Goal: Transaction & Acquisition: Book appointment/travel/reservation

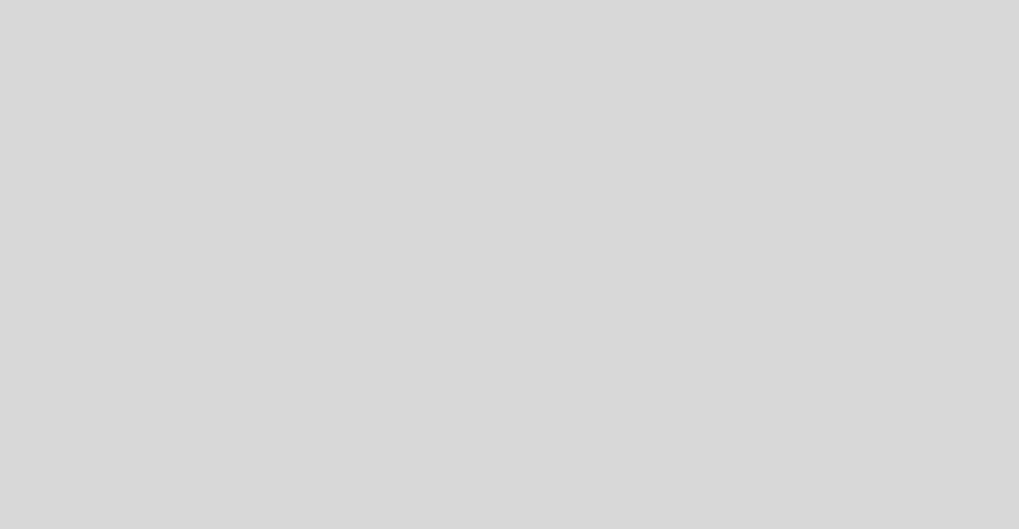
select select "es"
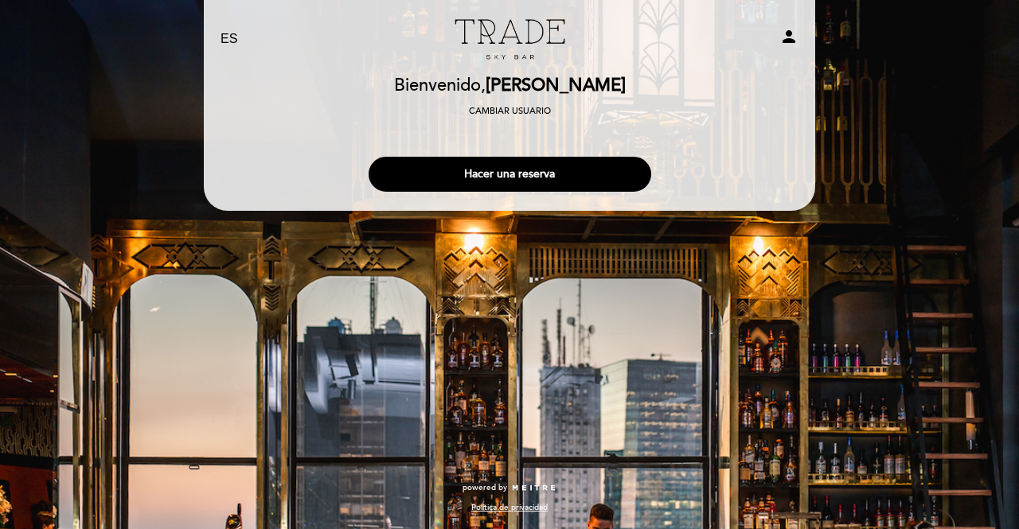
click at [486, 377] on div "EN ES PT Trade Sky Bar person [GEOGRAPHIC_DATA] [PERSON_NAME] Cambiar usuario H…" at bounding box center [509, 264] width 1019 height 529
click at [518, 178] on button "Hacer una reserva" at bounding box center [510, 174] width 283 height 35
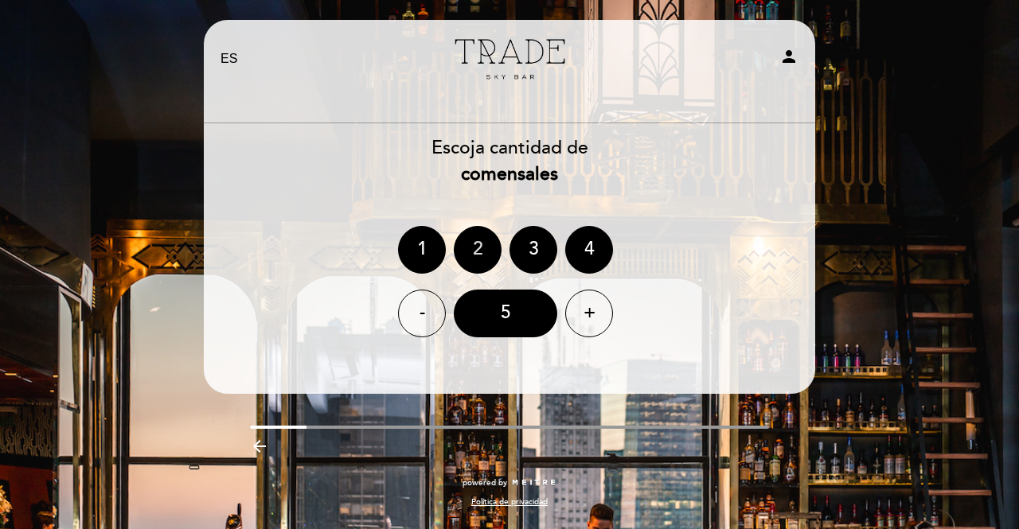
click at [475, 262] on div "2" at bounding box center [478, 250] width 48 height 48
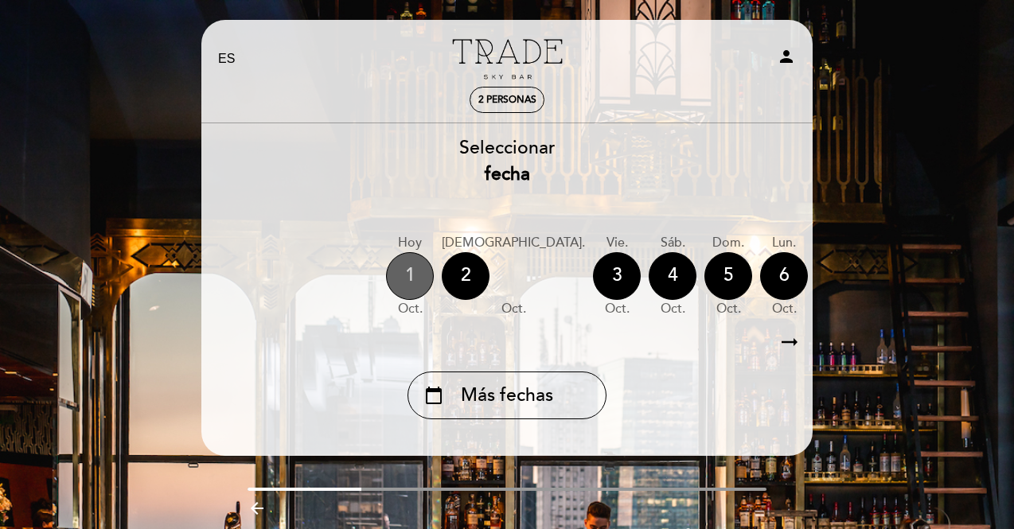
click at [424, 275] on div "1" at bounding box center [410, 276] width 48 height 48
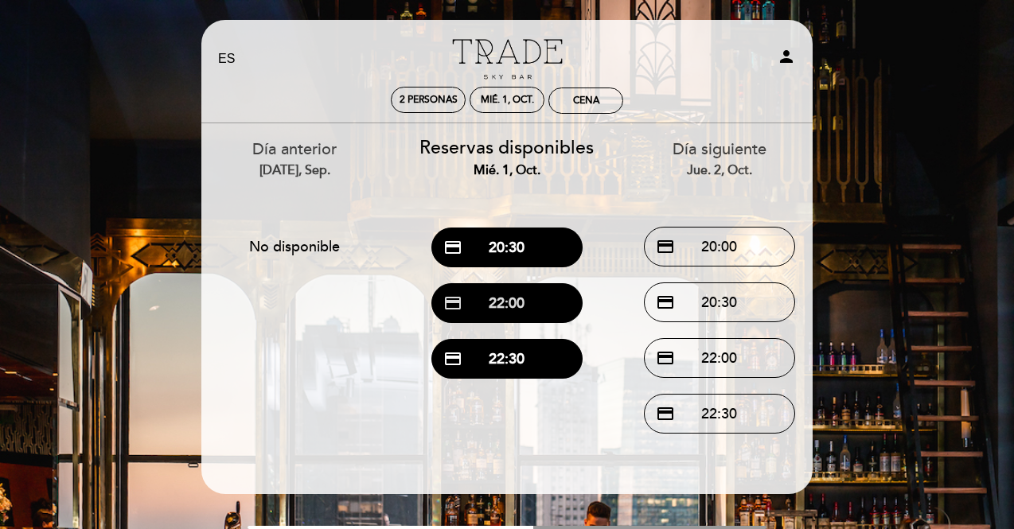
click at [479, 307] on button "credit_card 22:00" at bounding box center [507, 303] width 151 height 40
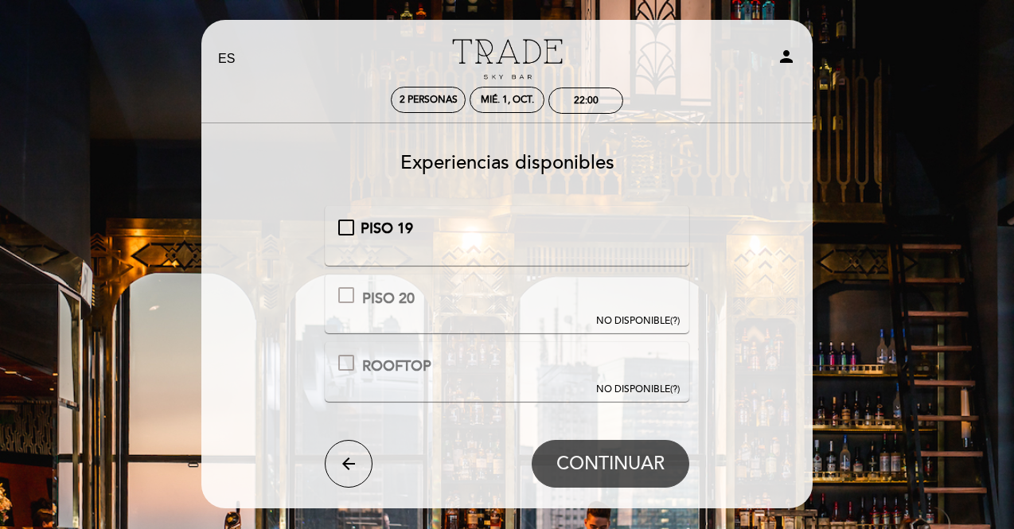
click at [432, 222] on div "PISO 19" at bounding box center [507, 229] width 292 height 21
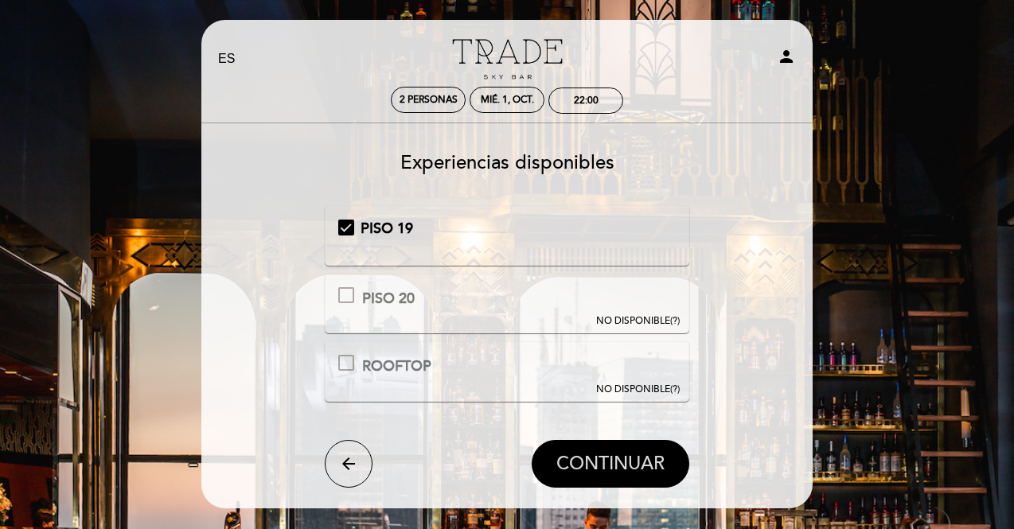
click at [619, 475] on button "CONTINUAR" at bounding box center [611, 464] width 158 height 48
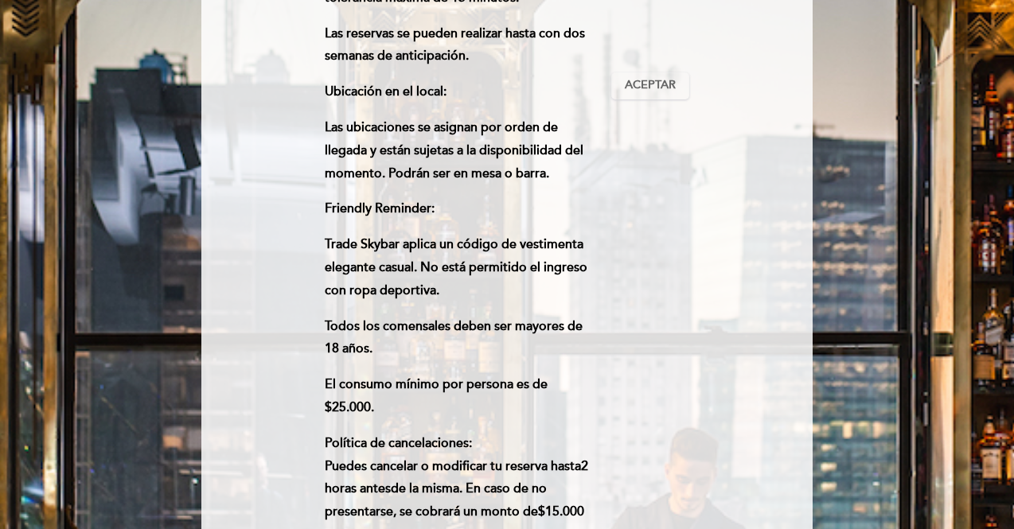
scroll to position [595, 0]
click at [653, 76] on span "Aceptar" at bounding box center [650, 84] width 51 height 17
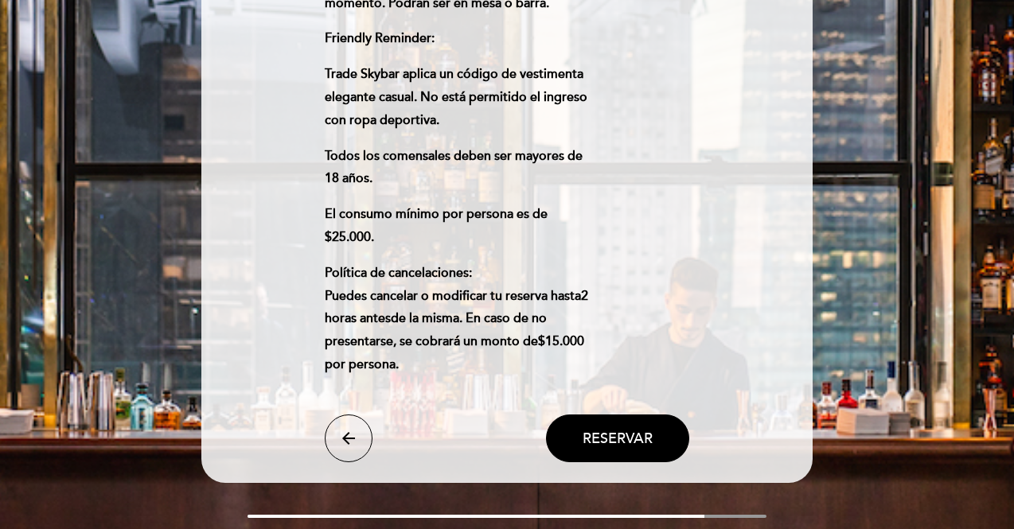
click at [592, 430] on span "Reservar" at bounding box center [618, 439] width 70 height 18
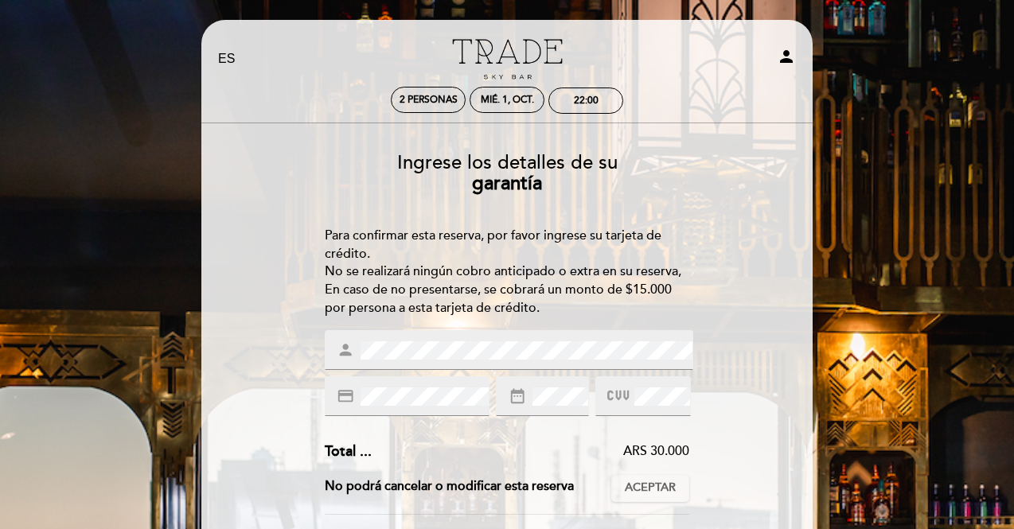
click at [427, 385] on div "credit_card" at bounding box center [408, 397] width 166 height 40
click at [418, 410] on div "credit_card" at bounding box center [408, 397] width 166 height 40
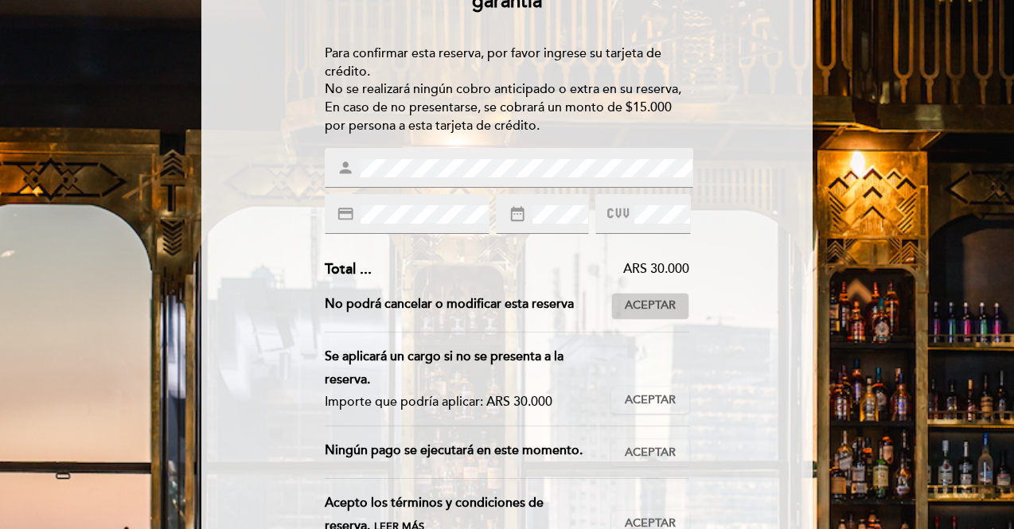
click at [657, 308] on span "Aceptar" at bounding box center [650, 306] width 51 height 17
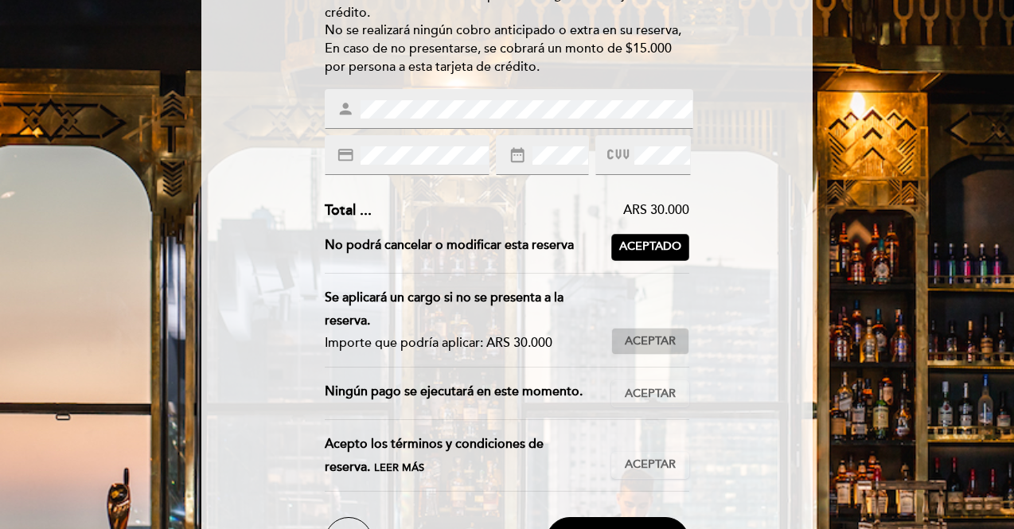
click at [635, 351] on button "Aceptar Aceptado" at bounding box center [651, 341] width 78 height 27
click at [643, 406] on button "Aceptar Aceptado" at bounding box center [651, 394] width 78 height 27
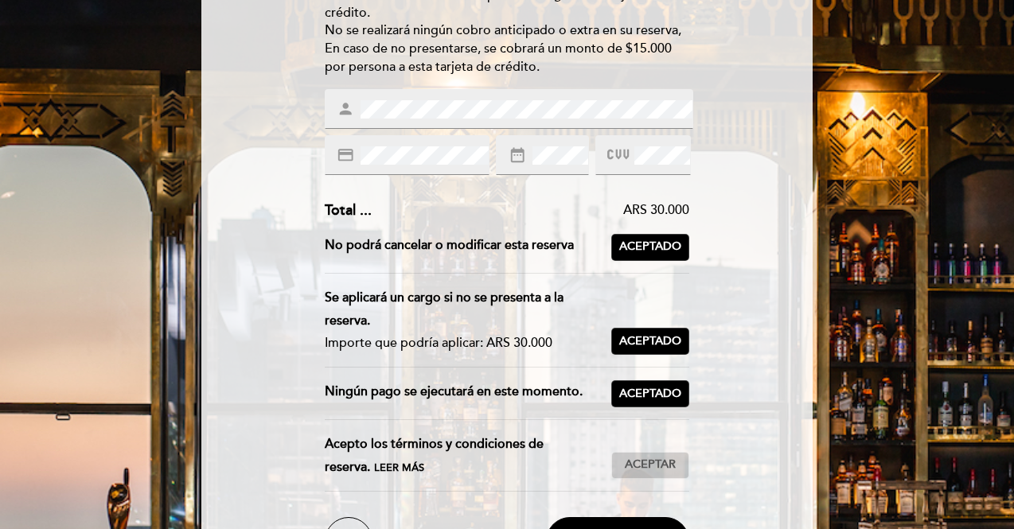
click at [636, 470] on span "Aceptar" at bounding box center [650, 465] width 51 height 17
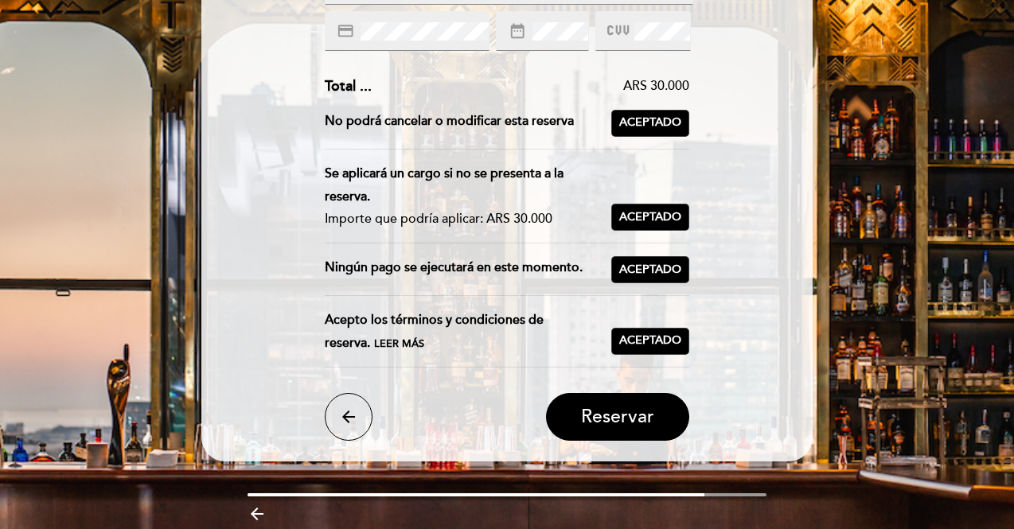
scroll to position [368, 0]
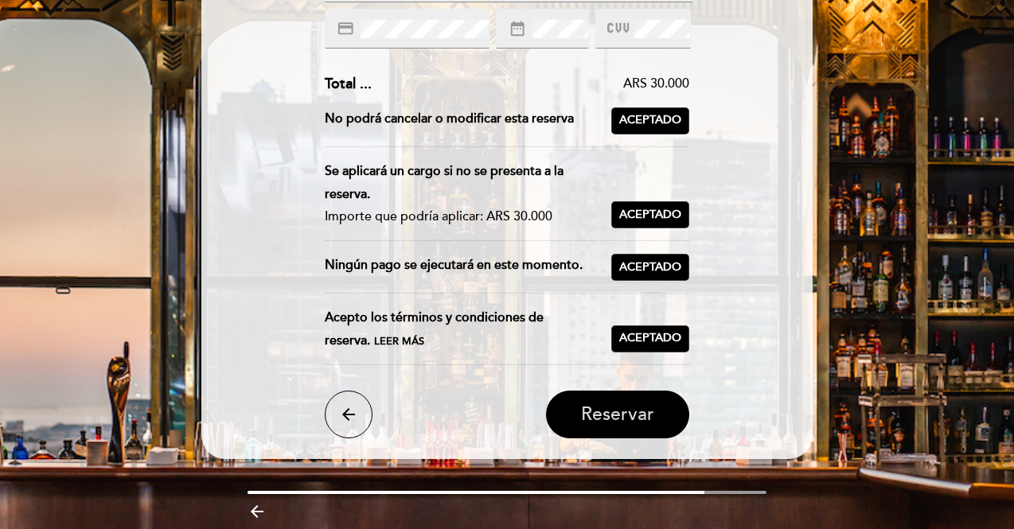
click at [614, 420] on span "Reservar" at bounding box center [617, 415] width 73 height 22
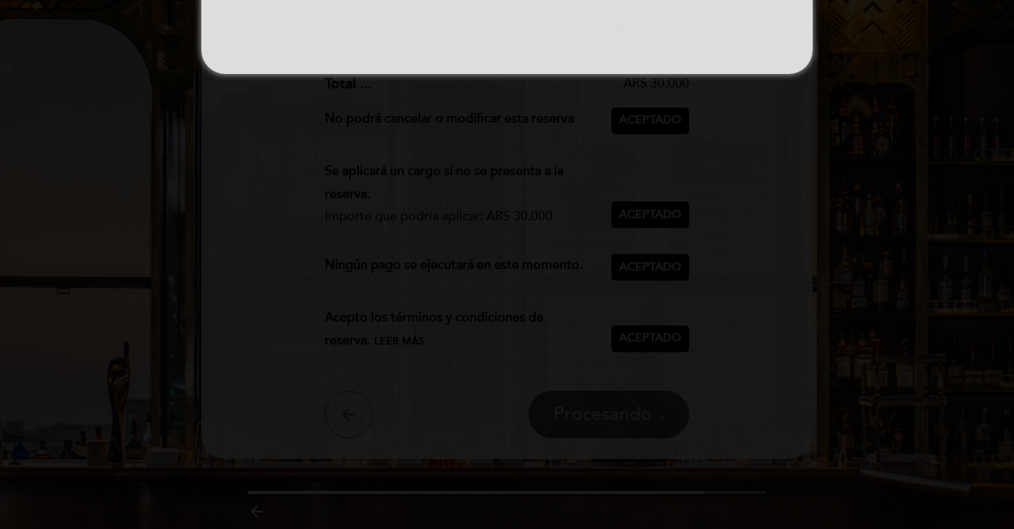
scroll to position [0, 0]
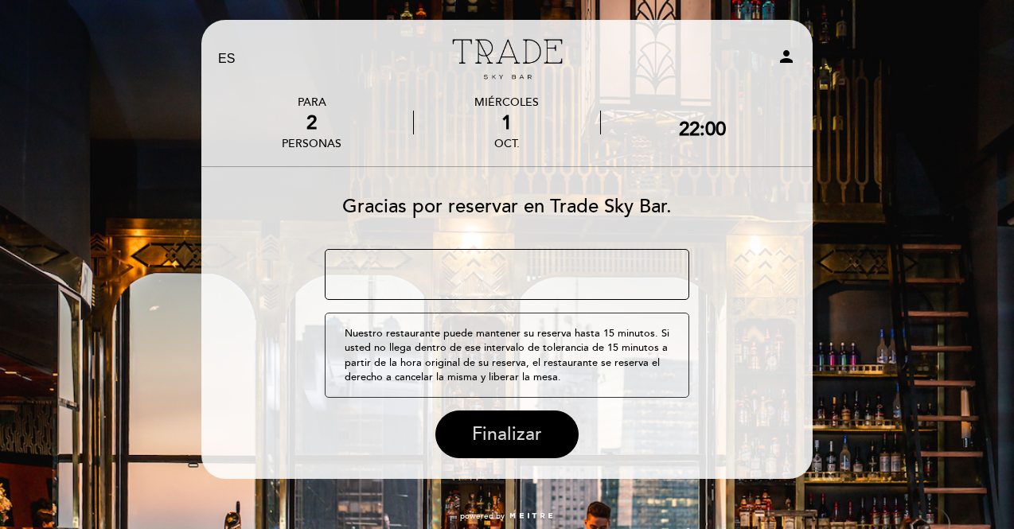
click at [544, 445] on button "Finalizar" at bounding box center [507, 435] width 143 height 48
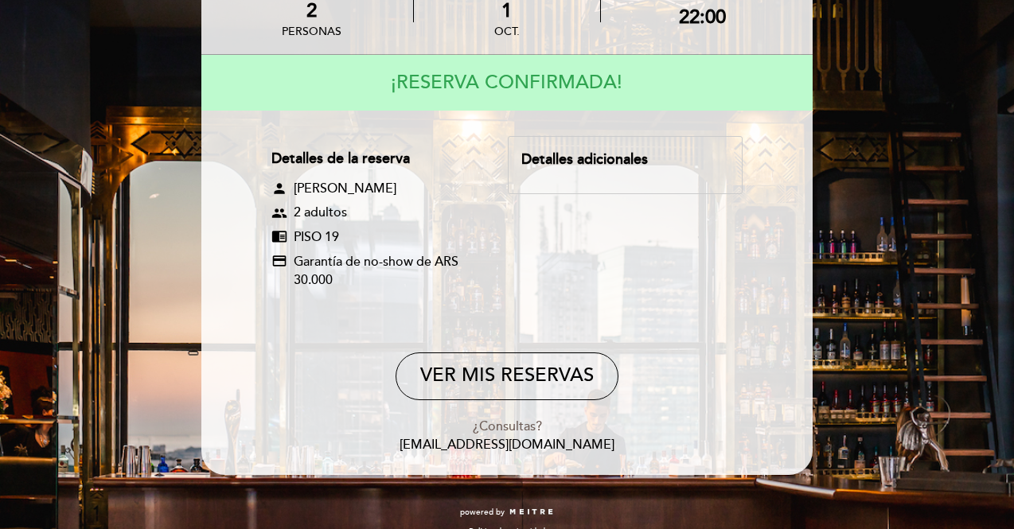
scroll to position [113, 0]
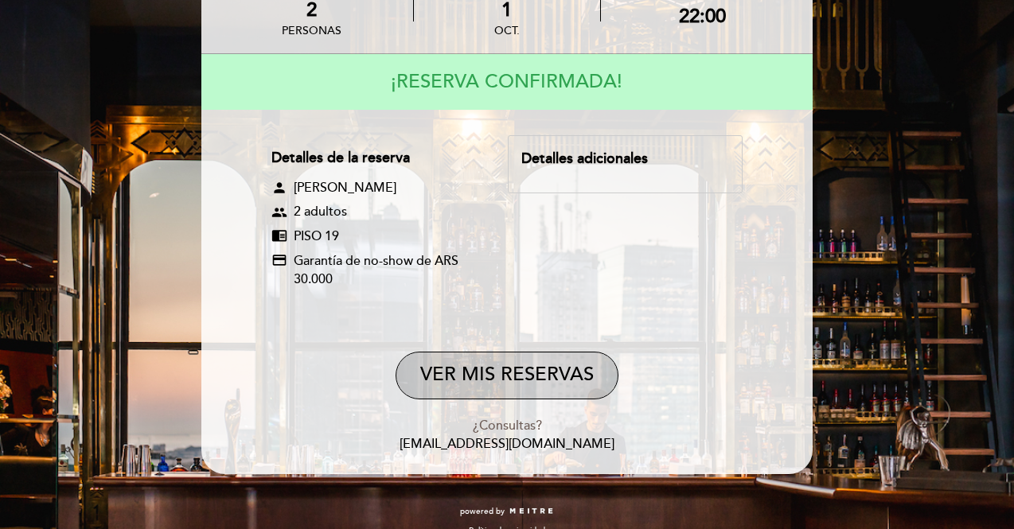
click at [515, 352] on button "VER MIS RESERVAS" at bounding box center [507, 376] width 223 height 48
select select "es"
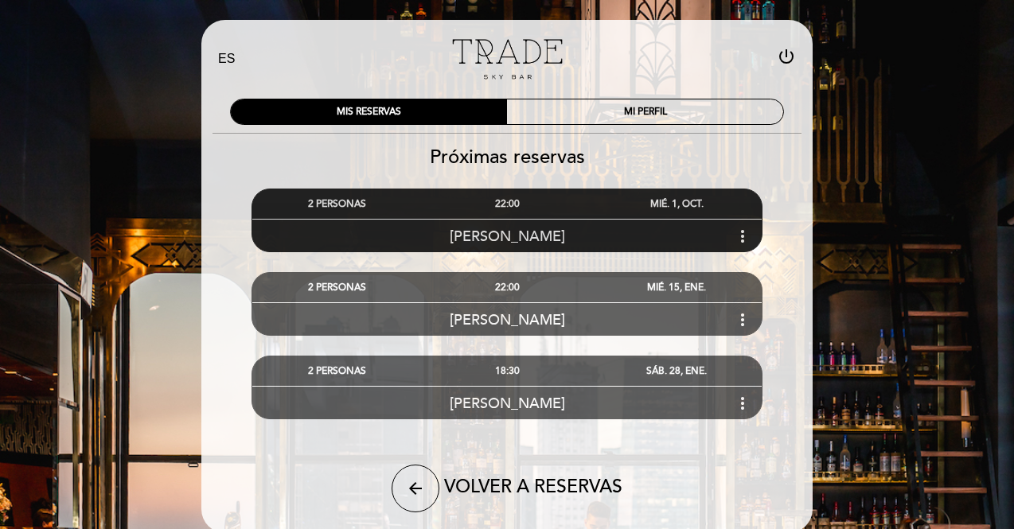
click at [743, 235] on icon "more_vert" at bounding box center [742, 236] width 19 height 19
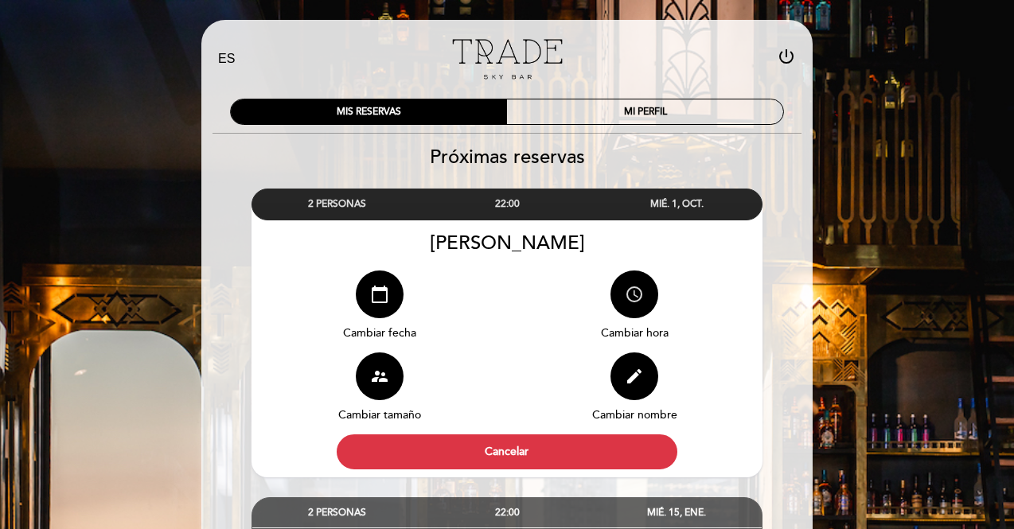
click at [621, 303] on button "access_time" at bounding box center [635, 295] width 48 height 48
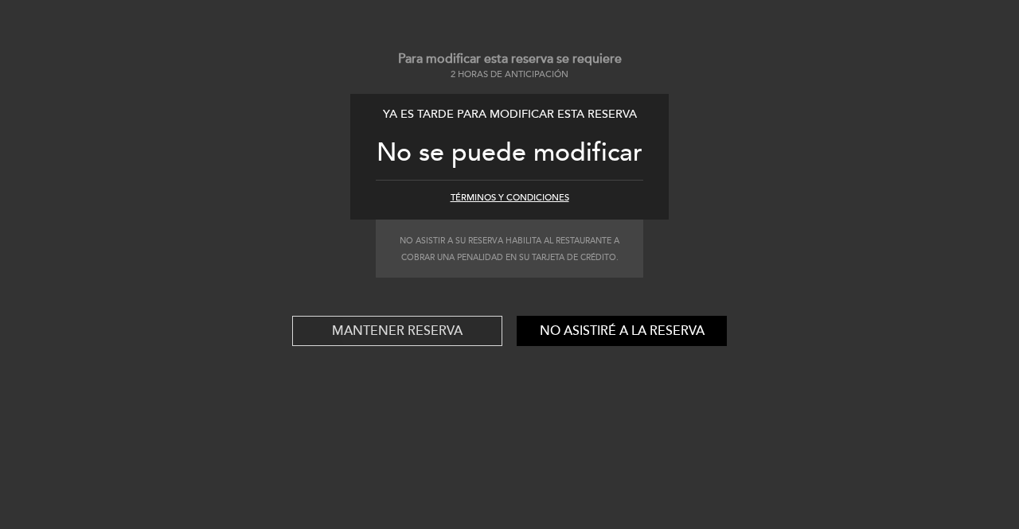
click at [450, 330] on button "Mantener reserva" at bounding box center [397, 331] width 210 height 30
